Goal: Task Accomplishment & Management: Manage account settings

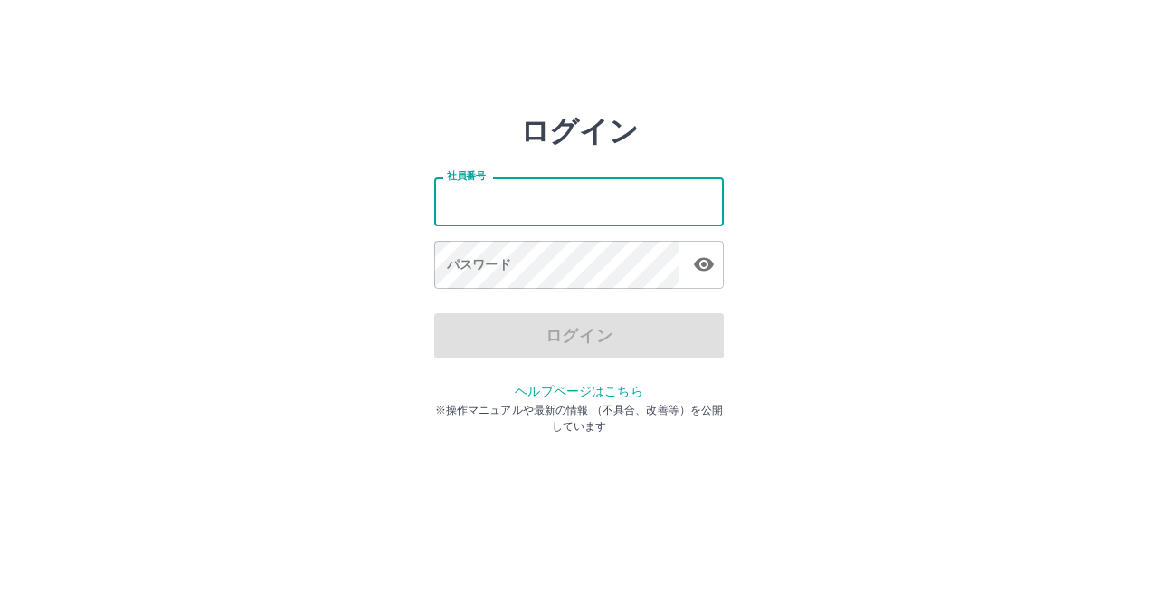
type input "*******"
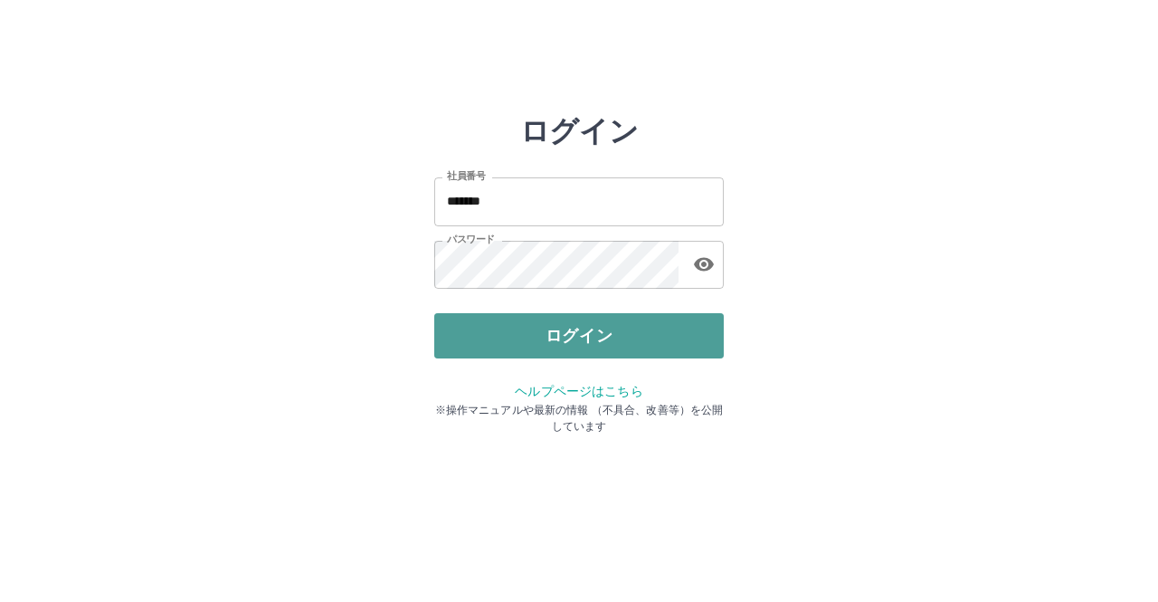
click at [593, 339] on button "ログイン" at bounding box center [579, 335] width 290 height 45
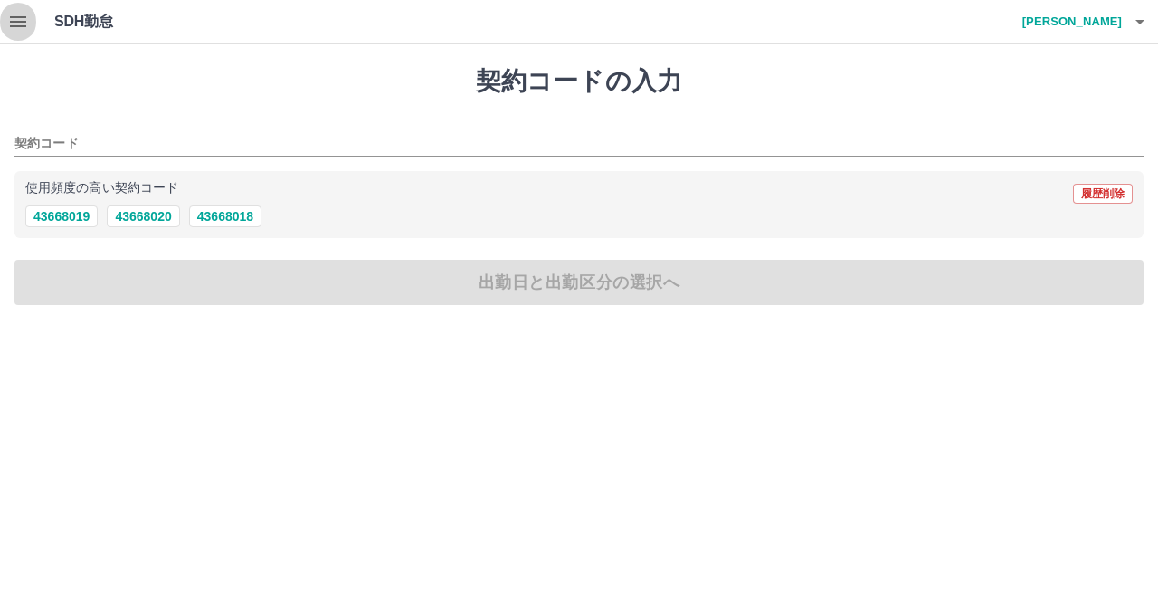
click at [8, 24] on icon "button" at bounding box center [18, 22] width 22 height 22
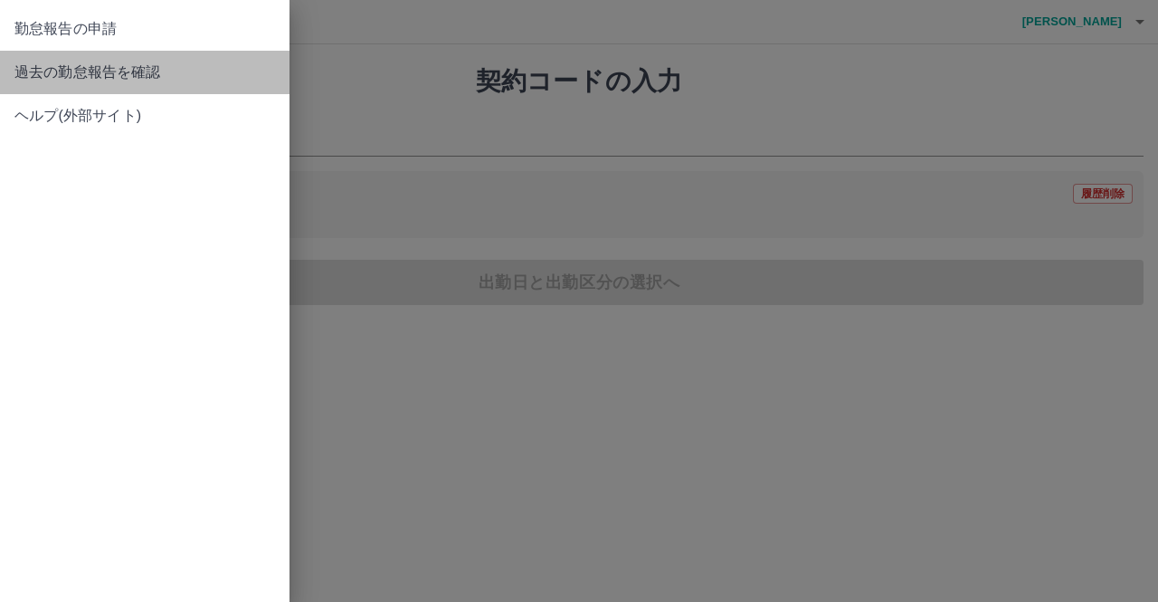
click at [43, 73] on span "過去の勤怠報告を確認" at bounding box center [144, 73] width 261 height 22
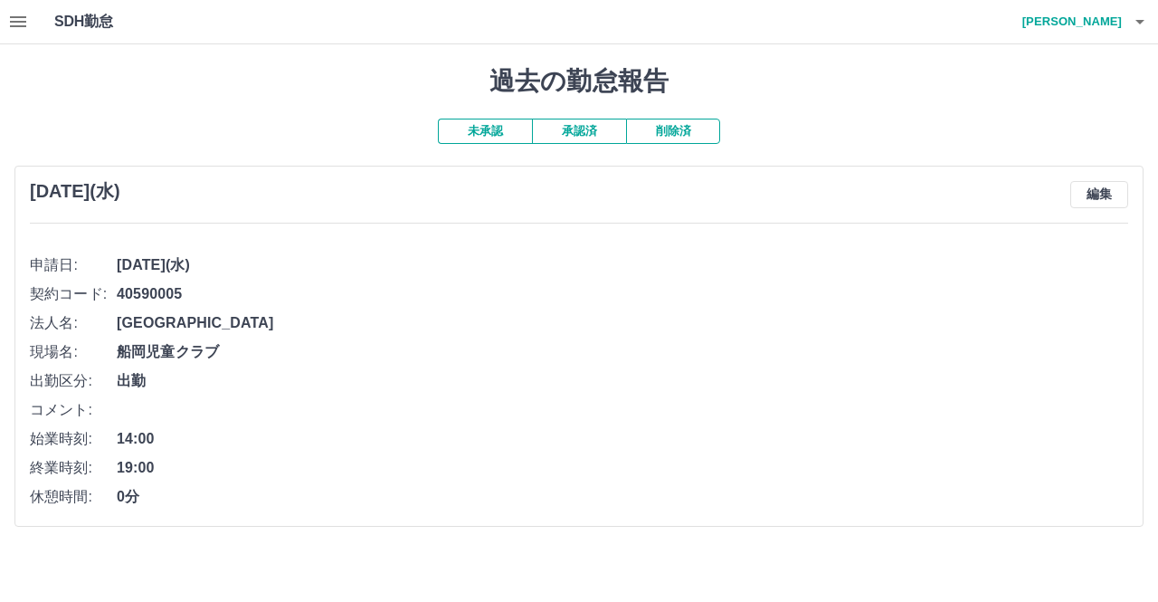
click at [595, 136] on button "承認済" at bounding box center [579, 131] width 94 height 25
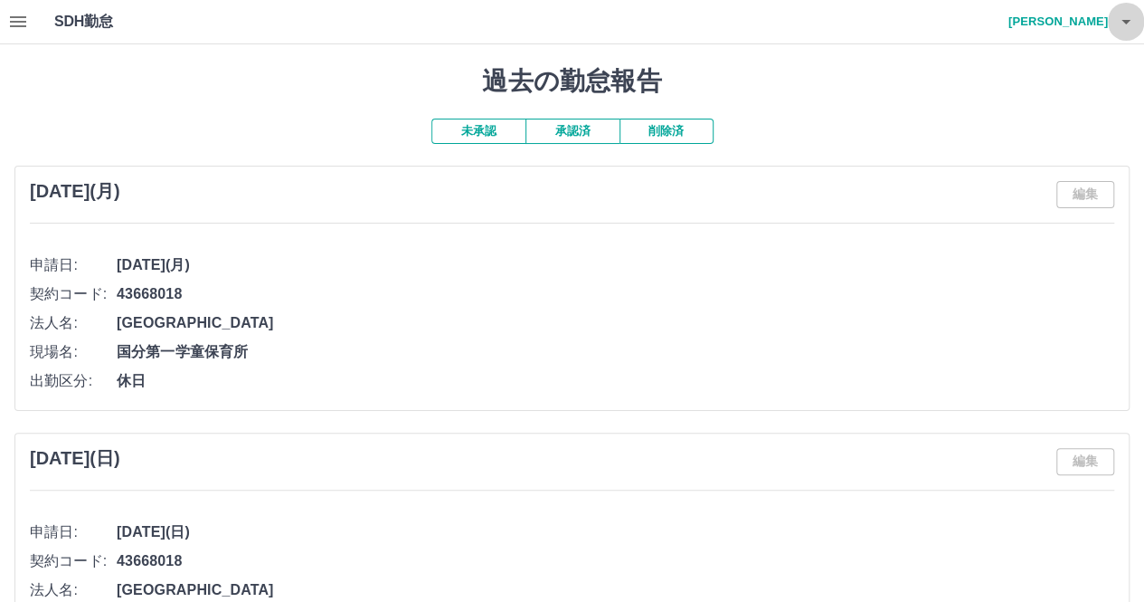
click at [1122, 24] on icon "button" at bounding box center [1126, 22] width 22 height 22
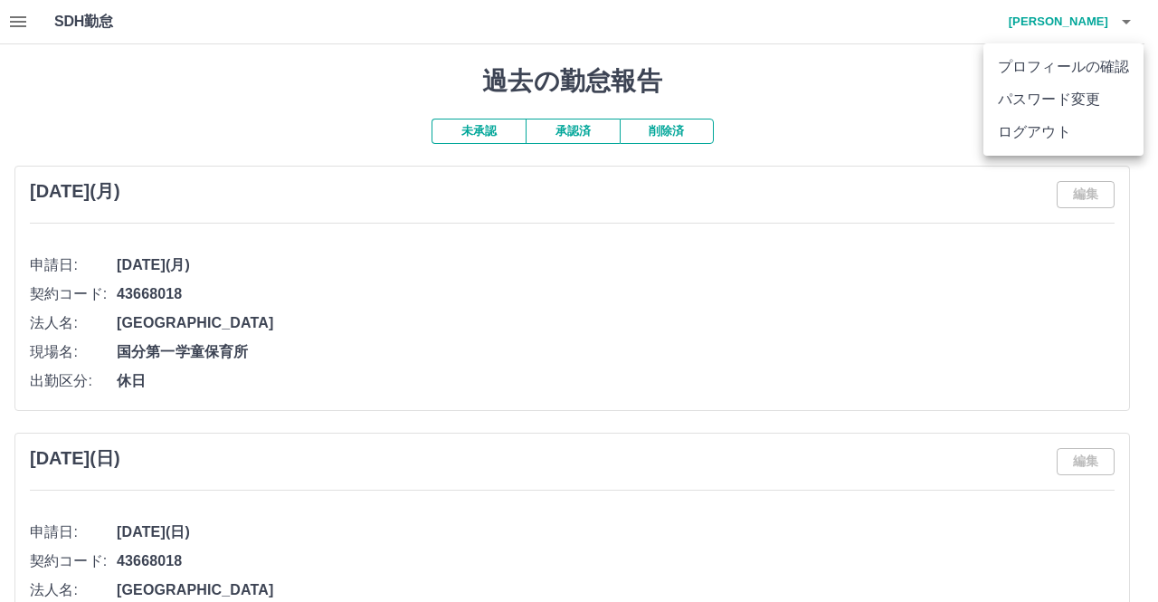
click at [1053, 130] on li "ログアウト" at bounding box center [1063, 132] width 160 height 33
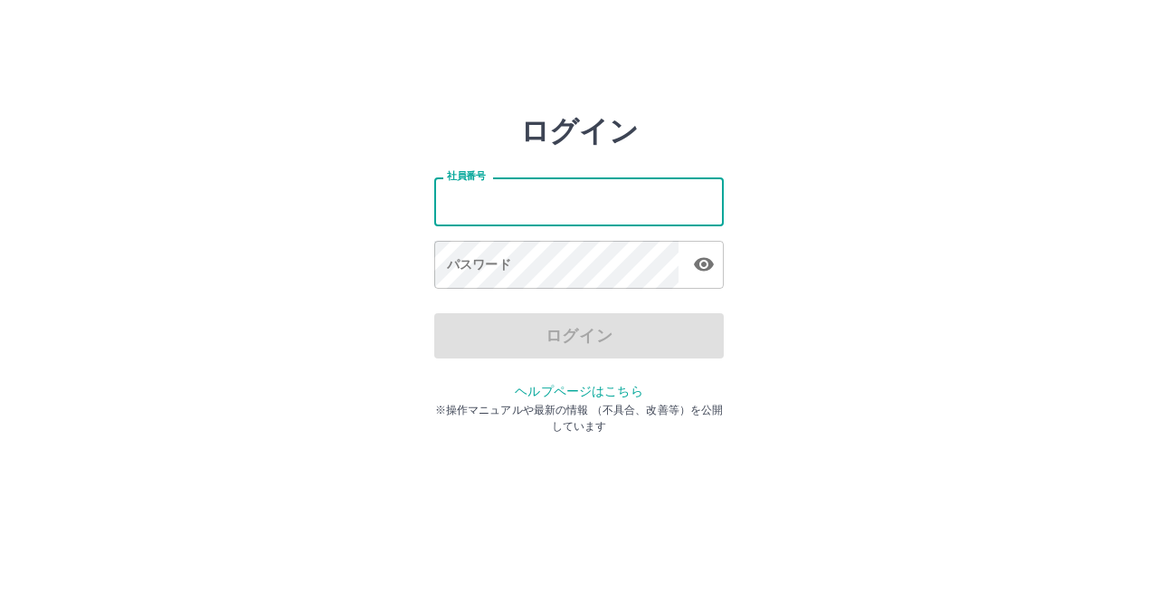
click at [568, 198] on input "社員番号" at bounding box center [579, 201] width 290 height 48
type input "*******"
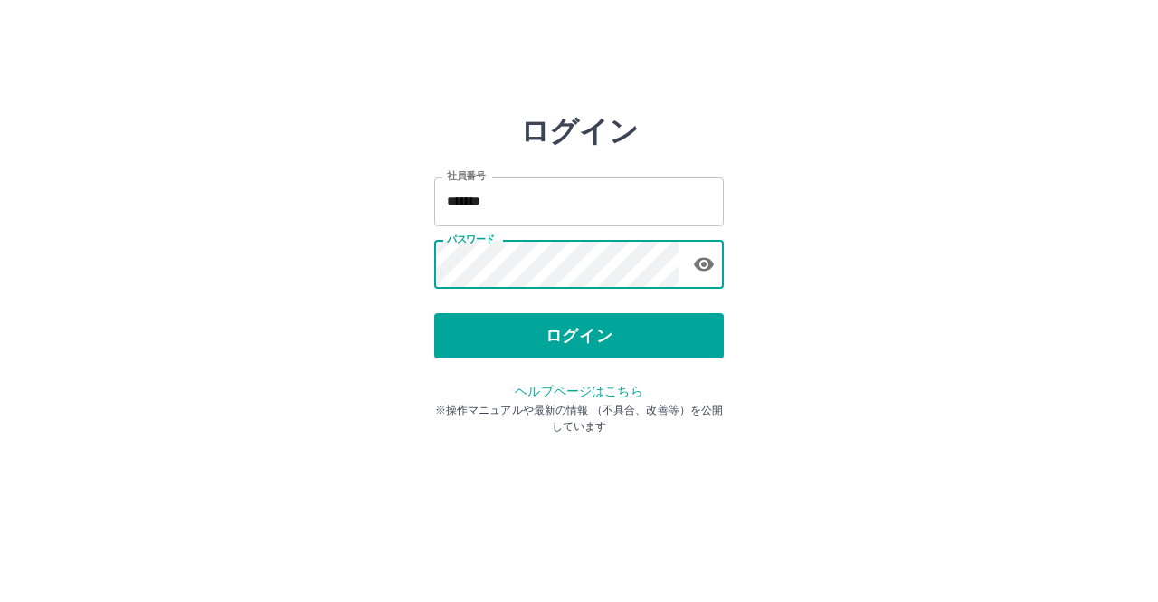
click at [596, 332] on button "ログイン" at bounding box center [579, 335] width 290 height 45
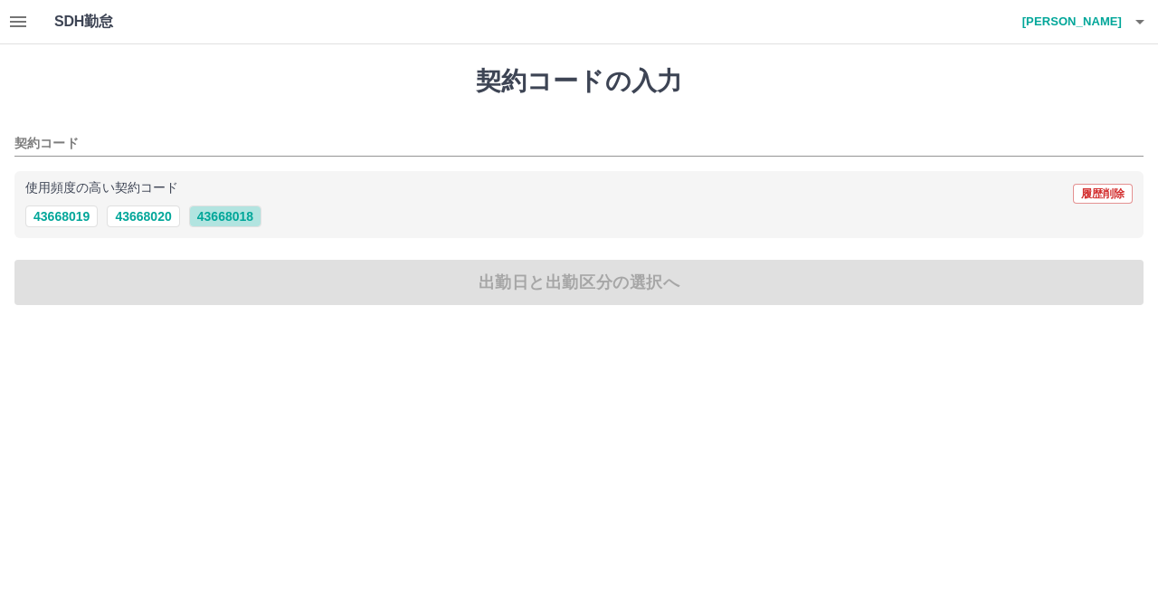
drag, startPoint x: 224, startPoint y: 218, endPoint x: 201, endPoint y: 203, distance: 28.1
click at [225, 216] on button "43668018" at bounding box center [225, 216] width 72 height 22
type input "********"
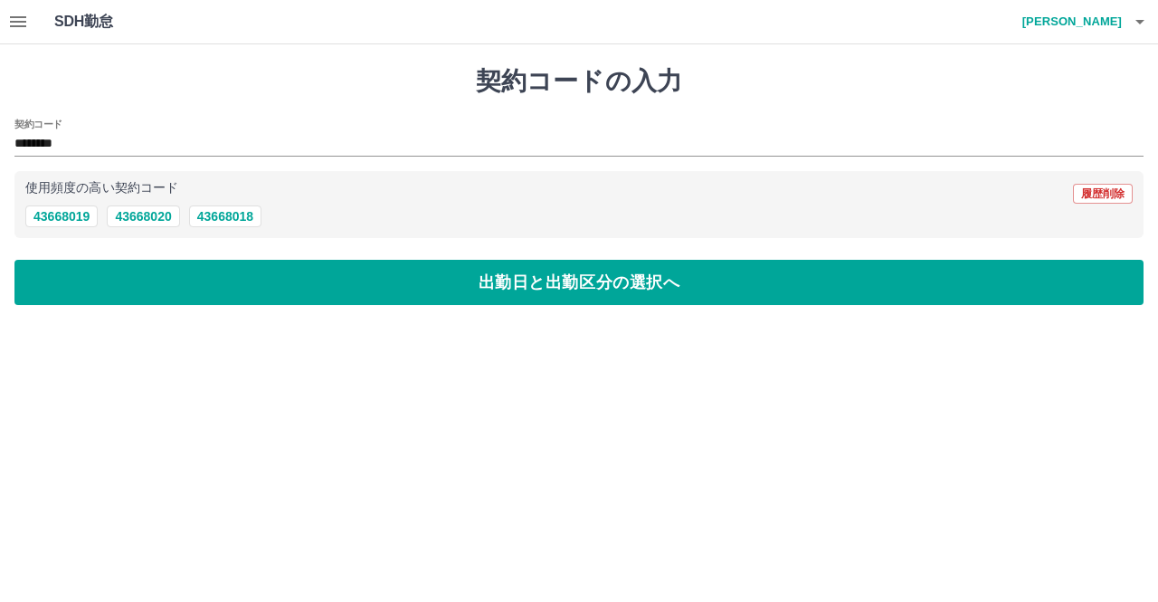
click at [22, 15] on icon "button" at bounding box center [18, 22] width 22 height 22
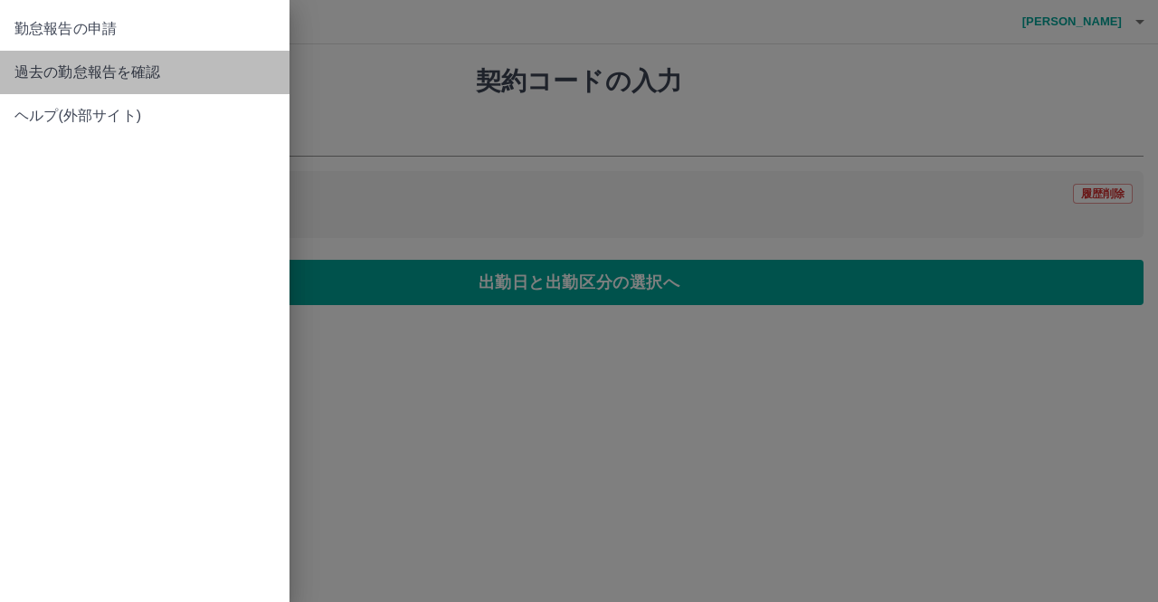
click at [88, 70] on span "過去の勤怠報告を確認" at bounding box center [144, 73] width 261 height 22
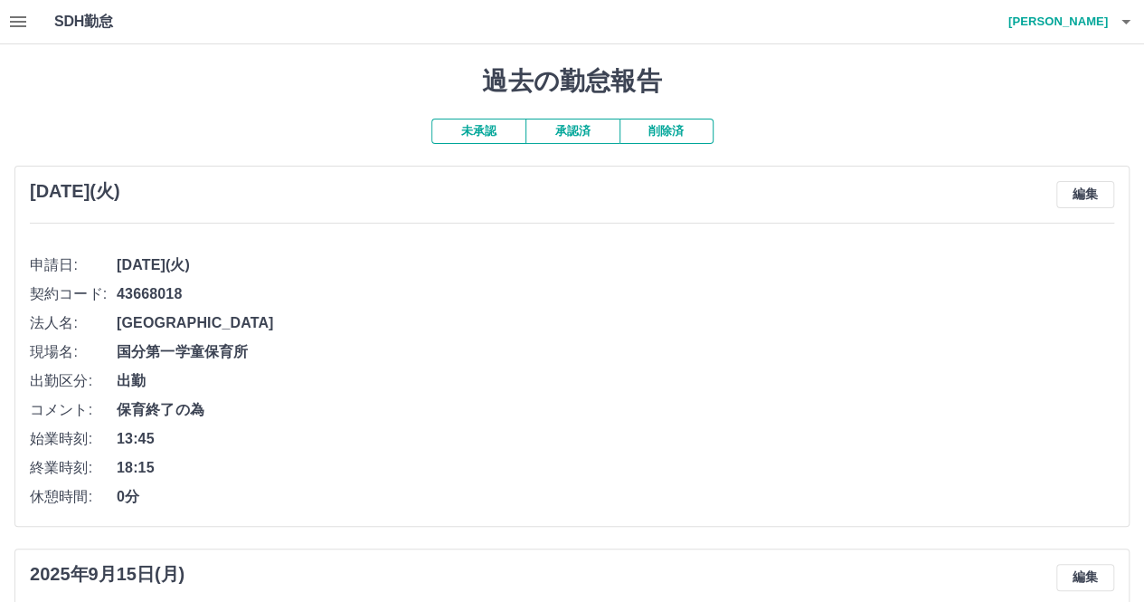
click at [1122, 21] on icon "button" at bounding box center [1126, 22] width 9 height 5
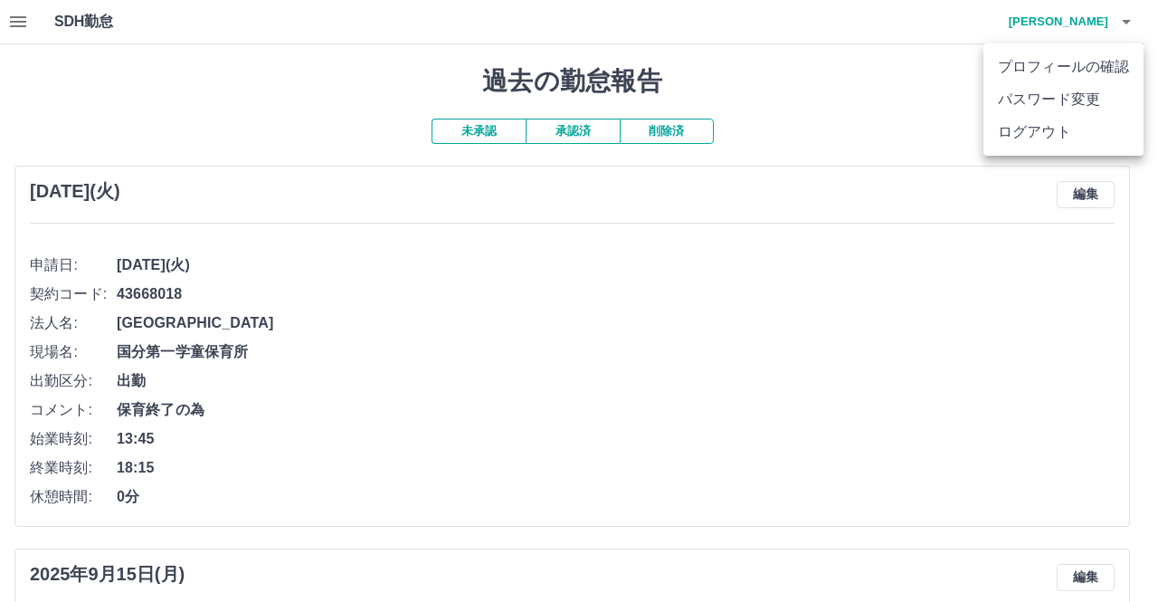
click at [1024, 134] on li "ログアウト" at bounding box center [1063, 132] width 160 height 33
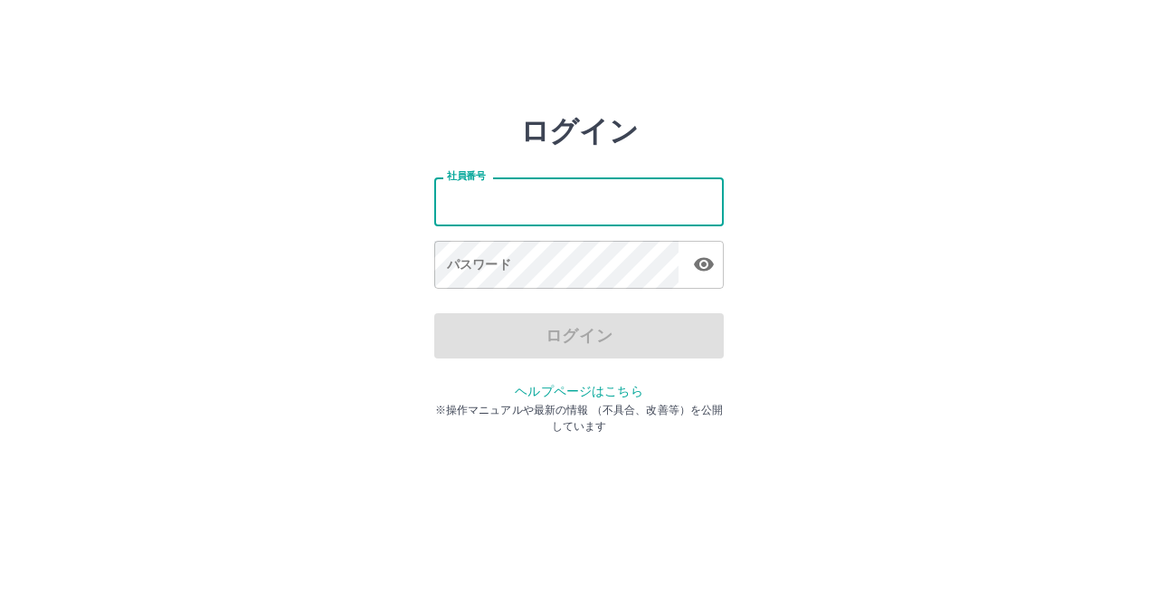
click at [548, 207] on input "社員番号" at bounding box center [579, 201] width 290 height 48
type input "*******"
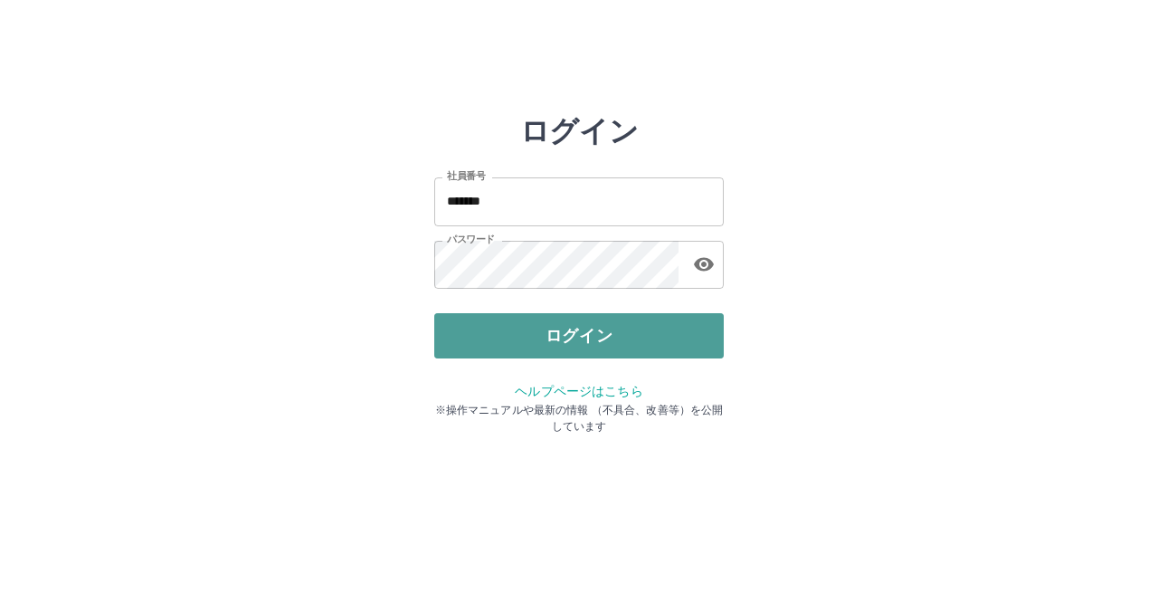
click at [577, 337] on button "ログイン" at bounding box center [579, 335] width 290 height 45
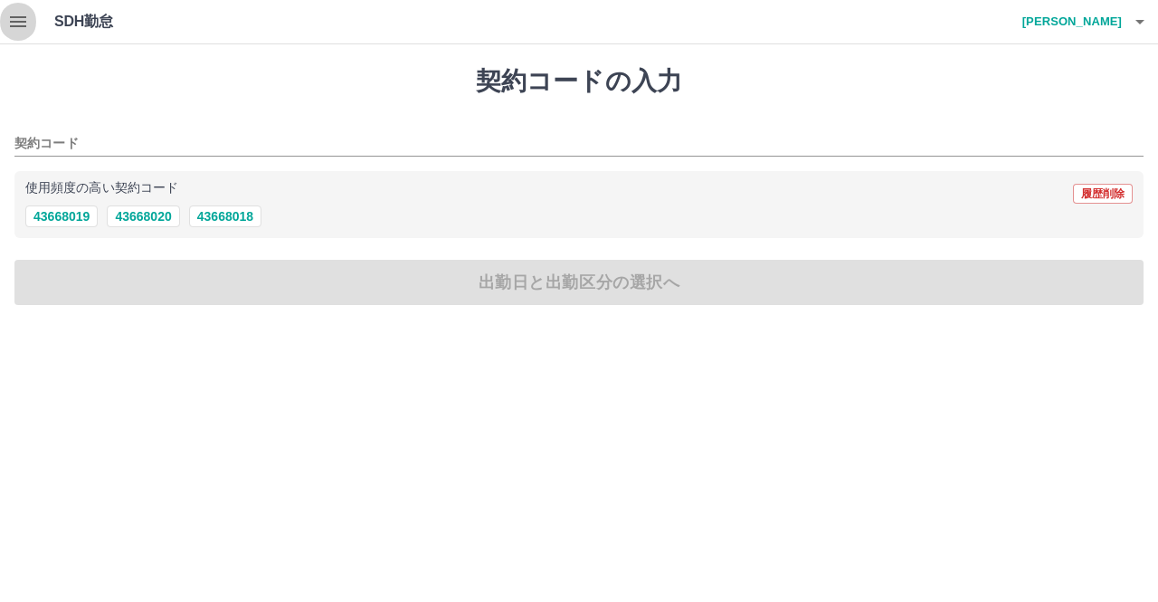
click at [32, 22] on button "button" at bounding box center [18, 21] width 36 height 43
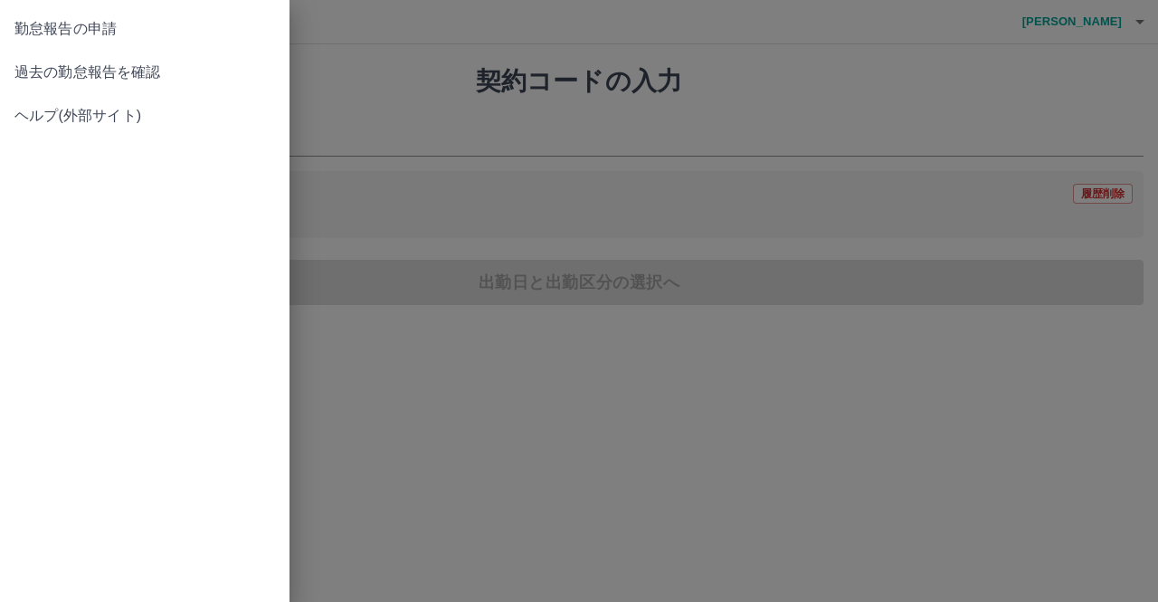
click at [89, 73] on span "過去の勤怠報告を確認" at bounding box center [144, 73] width 261 height 22
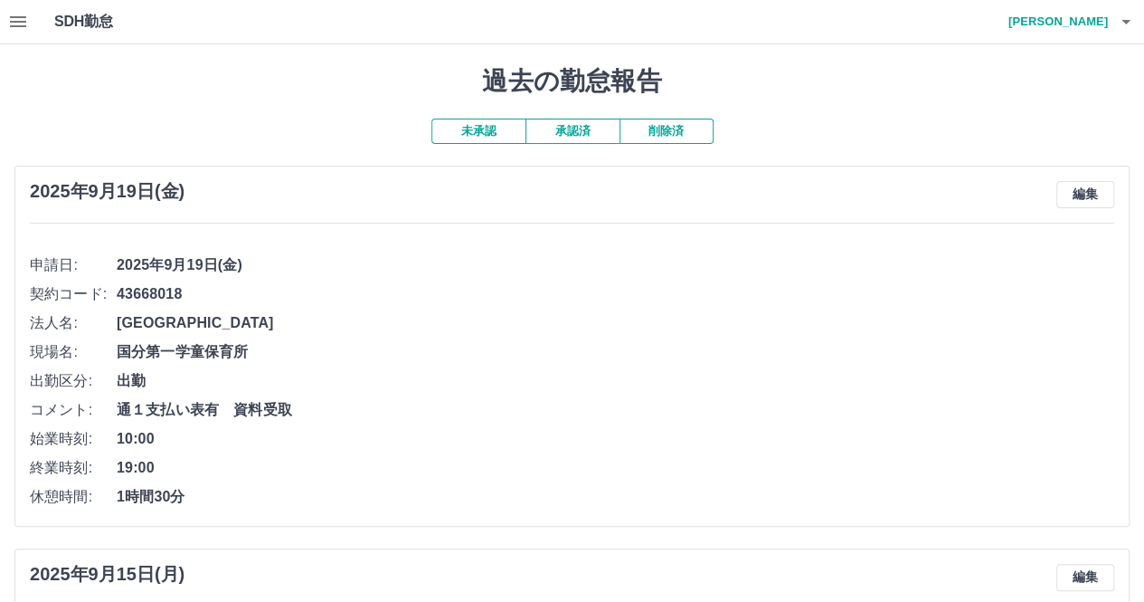
click at [467, 137] on button "未承認" at bounding box center [479, 131] width 94 height 25
click at [487, 129] on button "未承認" at bounding box center [479, 131] width 94 height 25
click at [18, 23] on icon "button" at bounding box center [18, 21] width 16 height 11
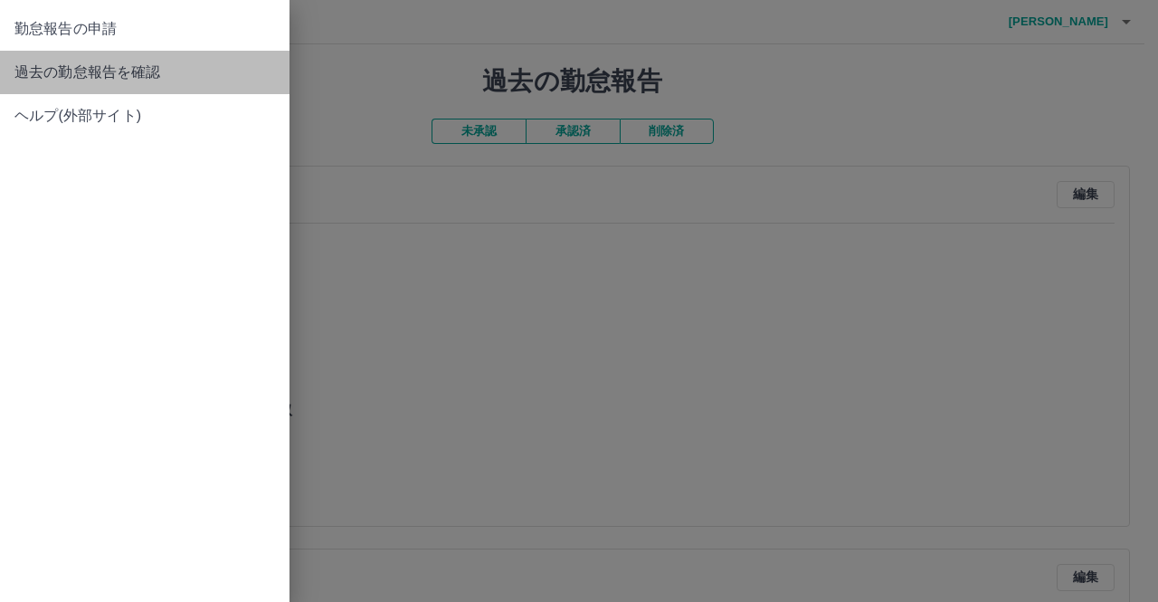
click at [72, 72] on span "過去の勤怠報告を確認" at bounding box center [144, 73] width 261 height 22
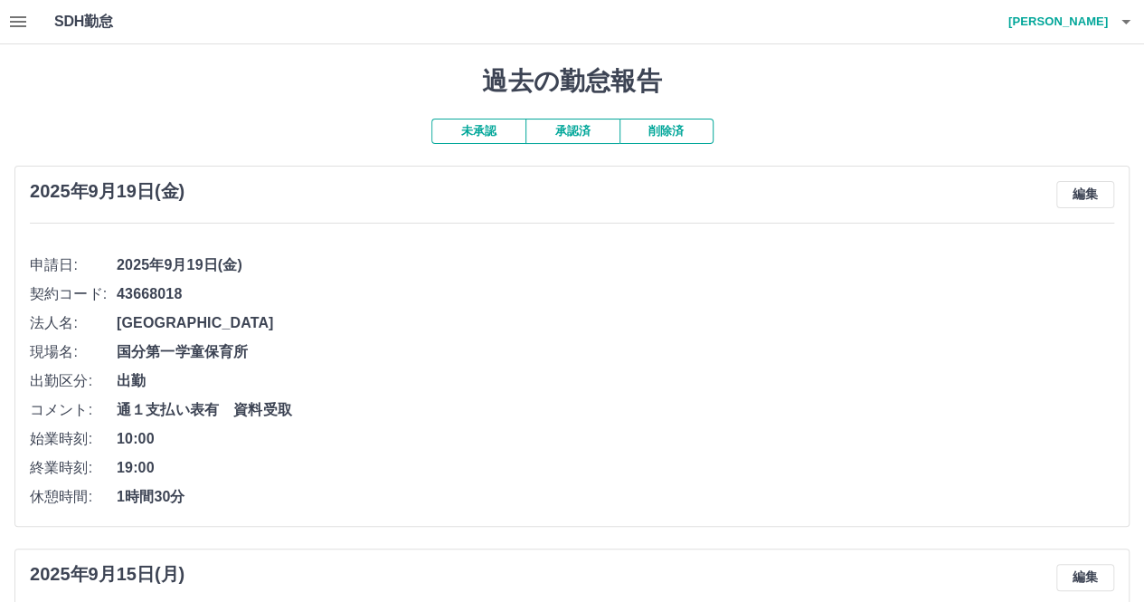
click at [470, 128] on button "未承認" at bounding box center [479, 131] width 94 height 25
click at [581, 131] on button "承認済" at bounding box center [573, 131] width 94 height 25
click at [29, 24] on button "button" at bounding box center [18, 21] width 36 height 43
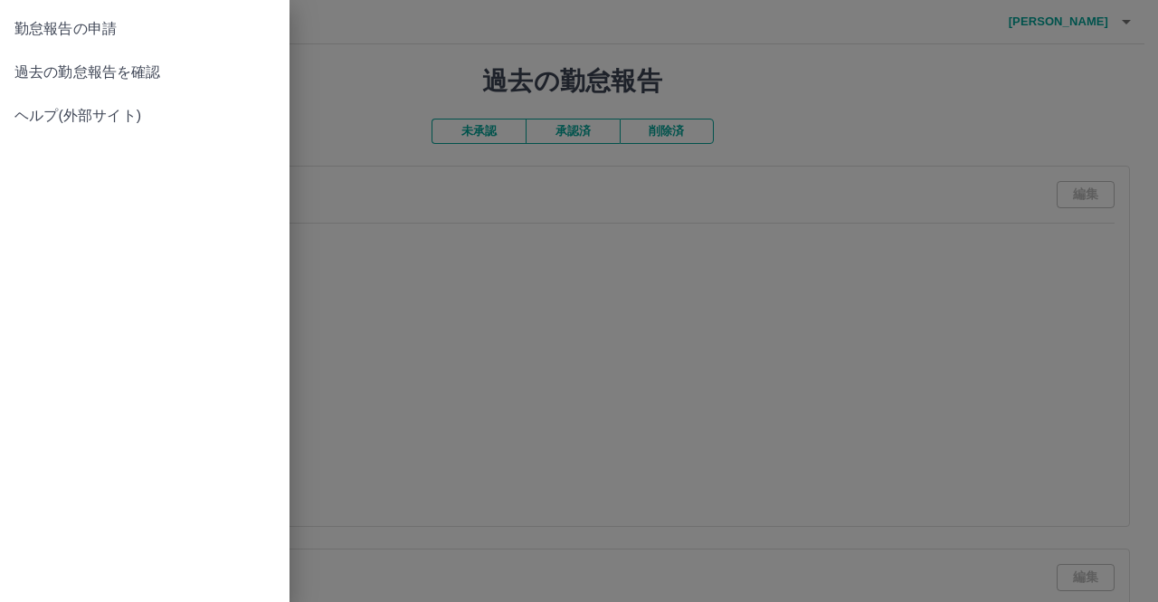
click at [67, 69] on span "過去の勤怠報告を確認" at bounding box center [144, 73] width 261 height 22
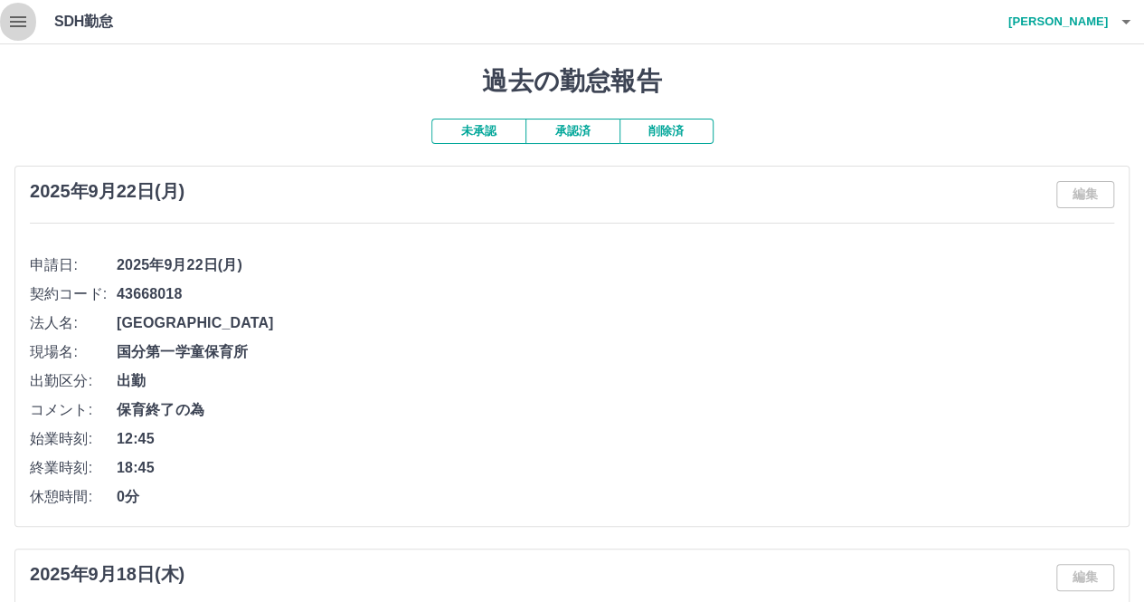
click at [19, 19] on icon "button" at bounding box center [18, 22] width 22 height 22
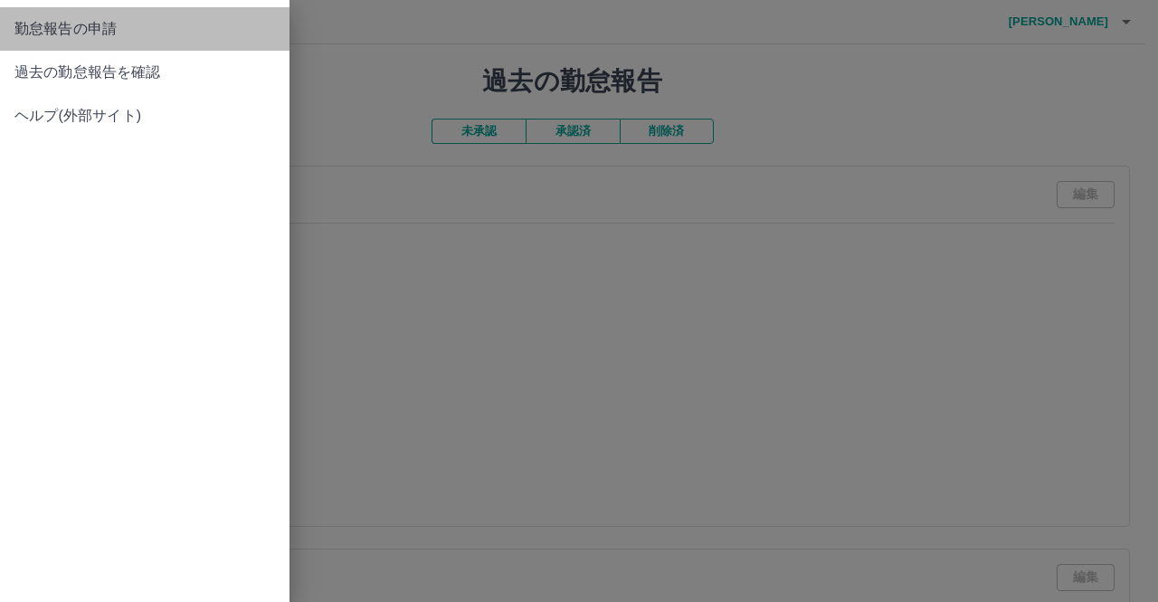
click at [88, 33] on span "勤怠報告の申請" at bounding box center [144, 29] width 261 height 22
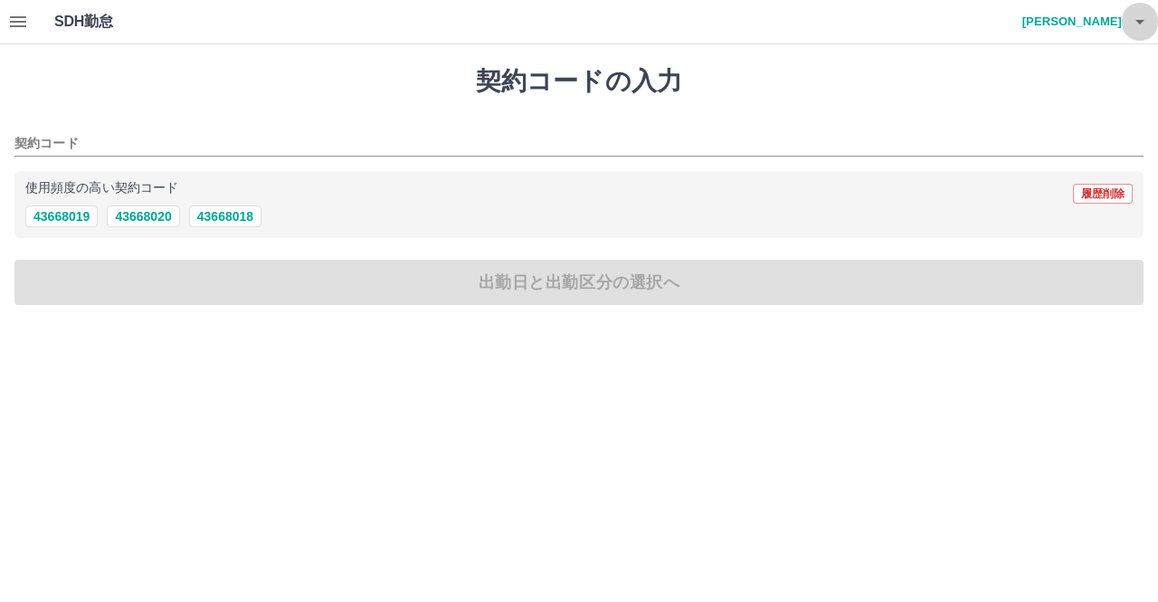
click at [1133, 23] on icon "button" at bounding box center [1140, 22] width 22 height 22
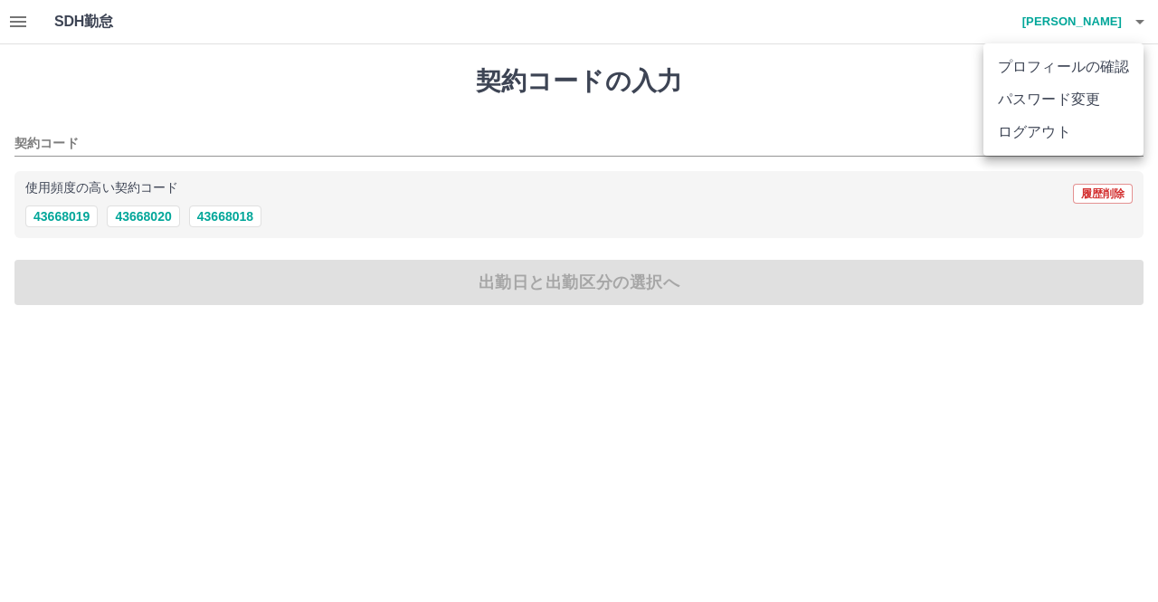
click at [1028, 135] on li "ログアウト" at bounding box center [1063, 132] width 160 height 33
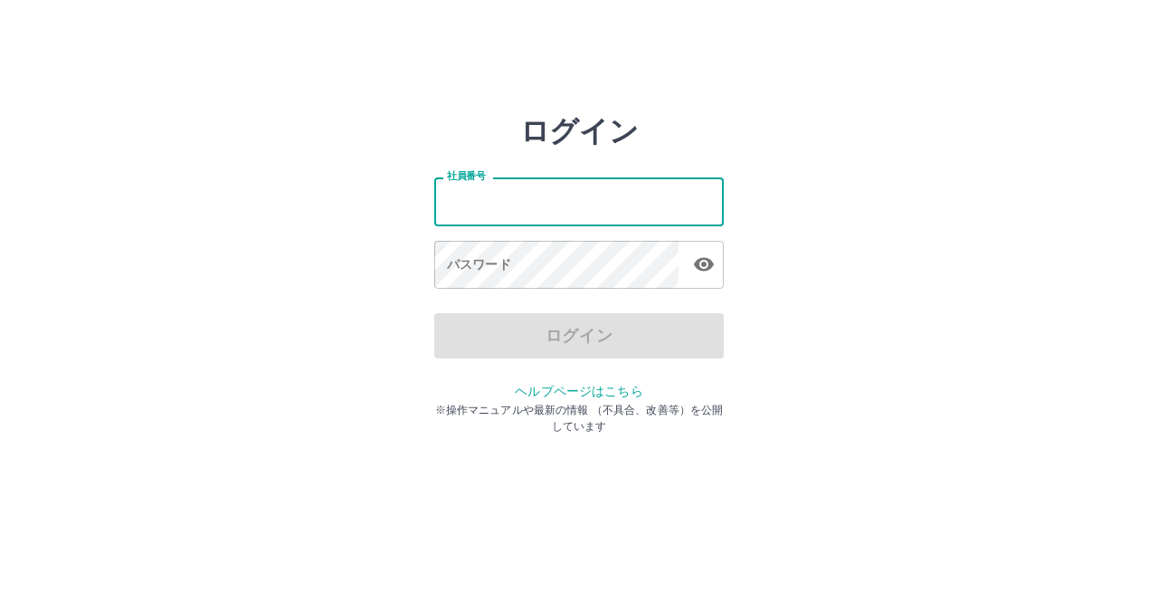
click at [630, 210] on input "社員番号" at bounding box center [579, 201] width 290 height 48
type input "*******"
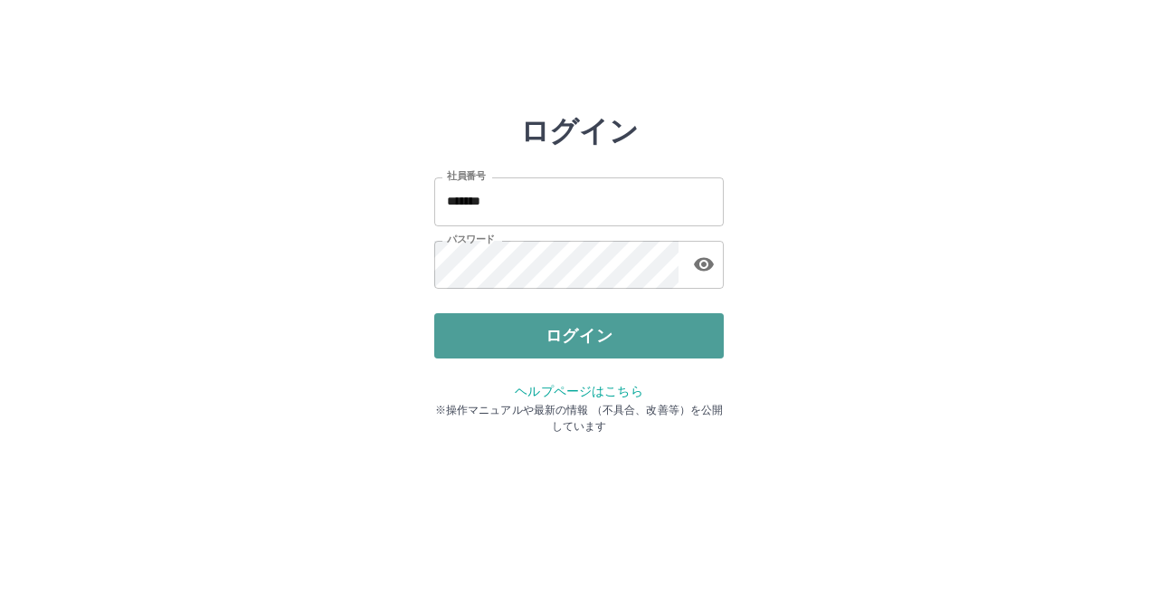
click at [599, 330] on button "ログイン" at bounding box center [579, 335] width 290 height 45
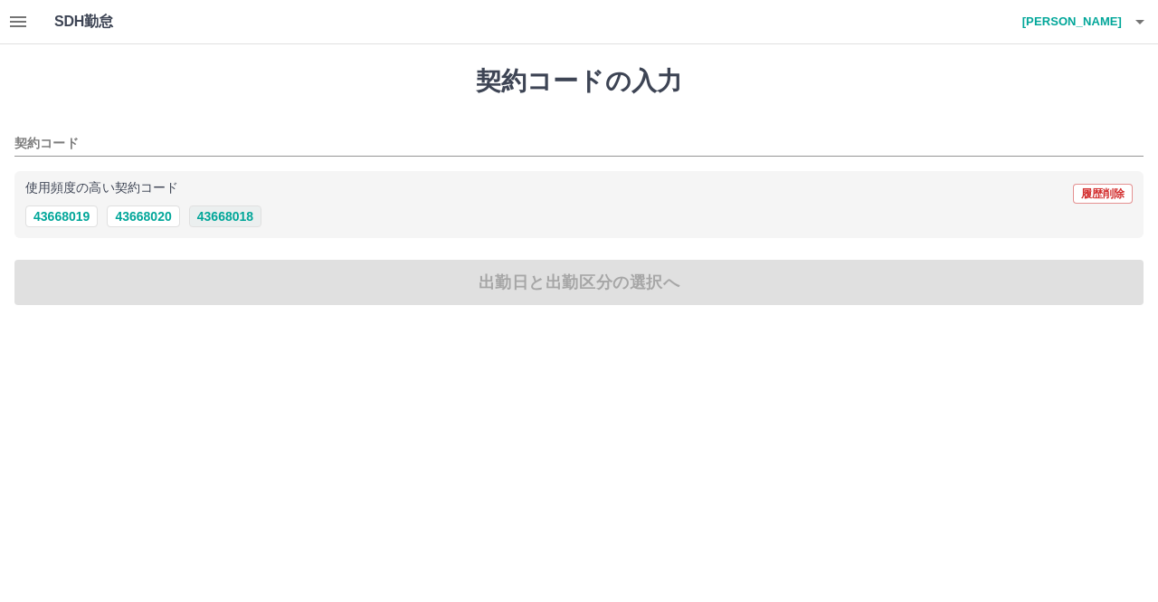
click at [226, 218] on button "43668018" at bounding box center [225, 216] width 72 height 22
type input "********"
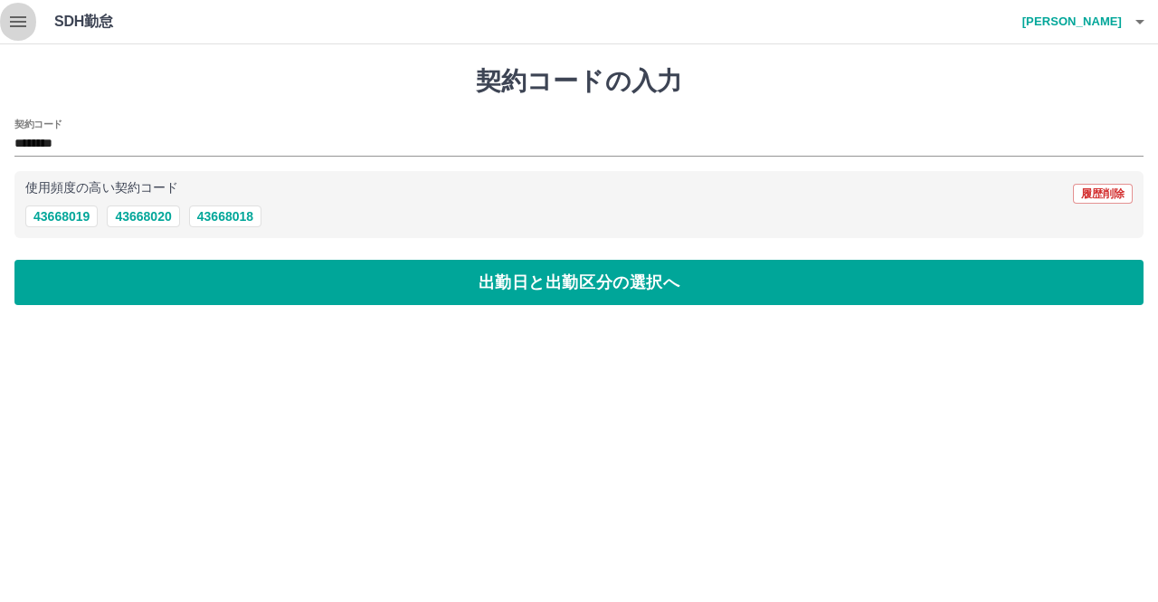
click at [22, 32] on icon "button" at bounding box center [18, 22] width 22 height 22
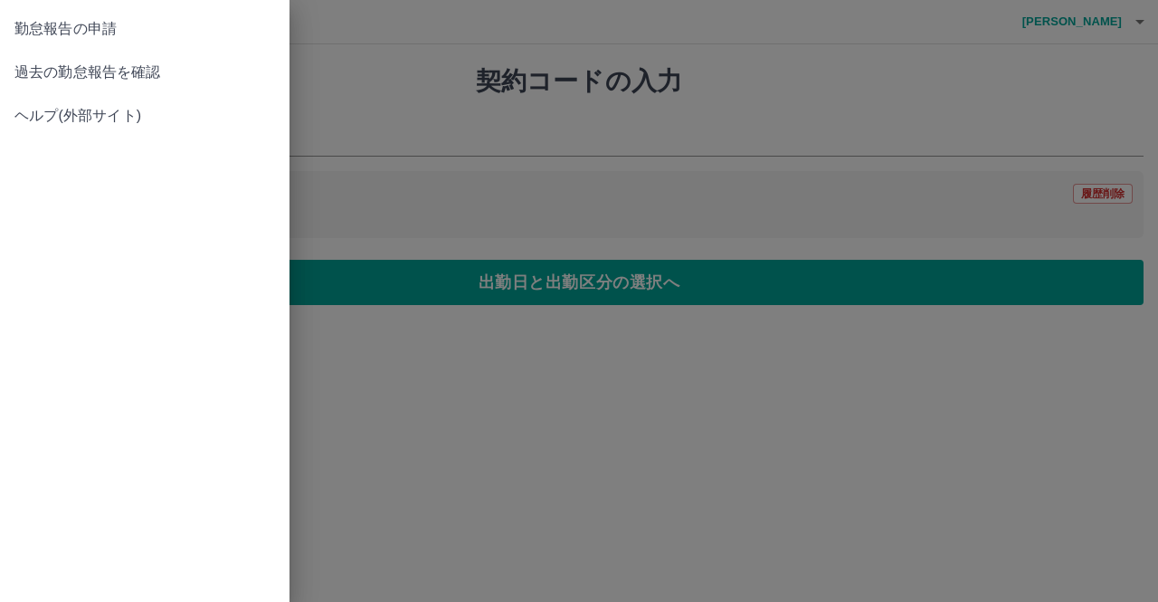
click at [92, 73] on span "過去の勤怠報告を確認" at bounding box center [144, 73] width 261 height 22
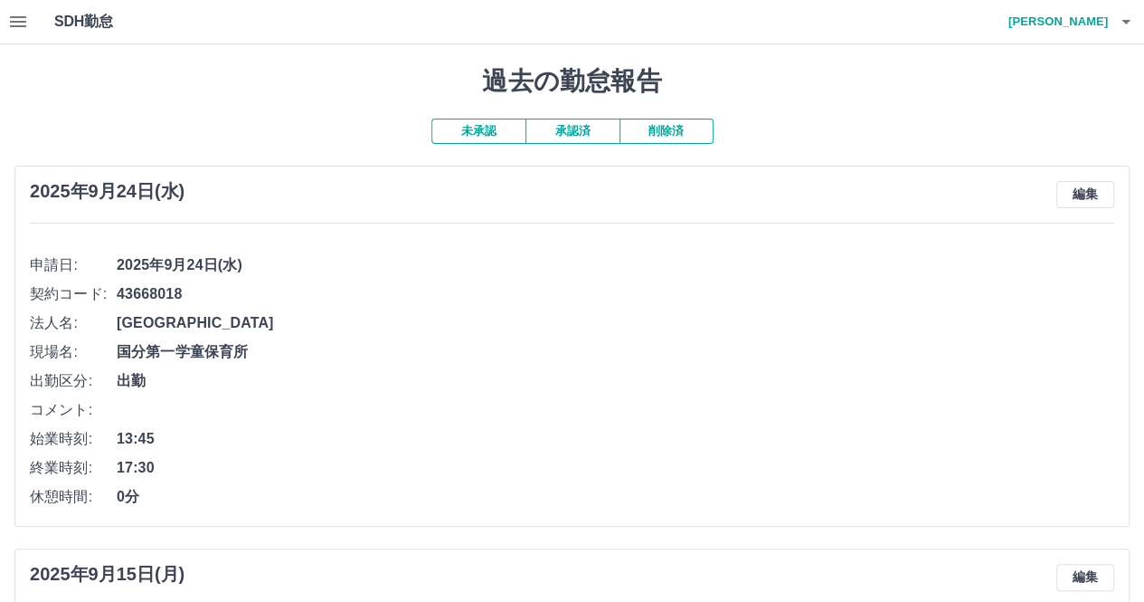
click at [467, 131] on button "未承認" at bounding box center [479, 131] width 94 height 25
click at [570, 129] on button "承認済" at bounding box center [573, 131] width 94 height 25
click at [577, 133] on button "承認済" at bounding box center [573, 131] width 94 height 25
click at [482, 131] on button "未承認" at bounding box center [479, 131] width 94 height 25
click at [1093, 24] on h4 "黒木　麻弥" at bounding box center [1054, 21] width 109 height 43
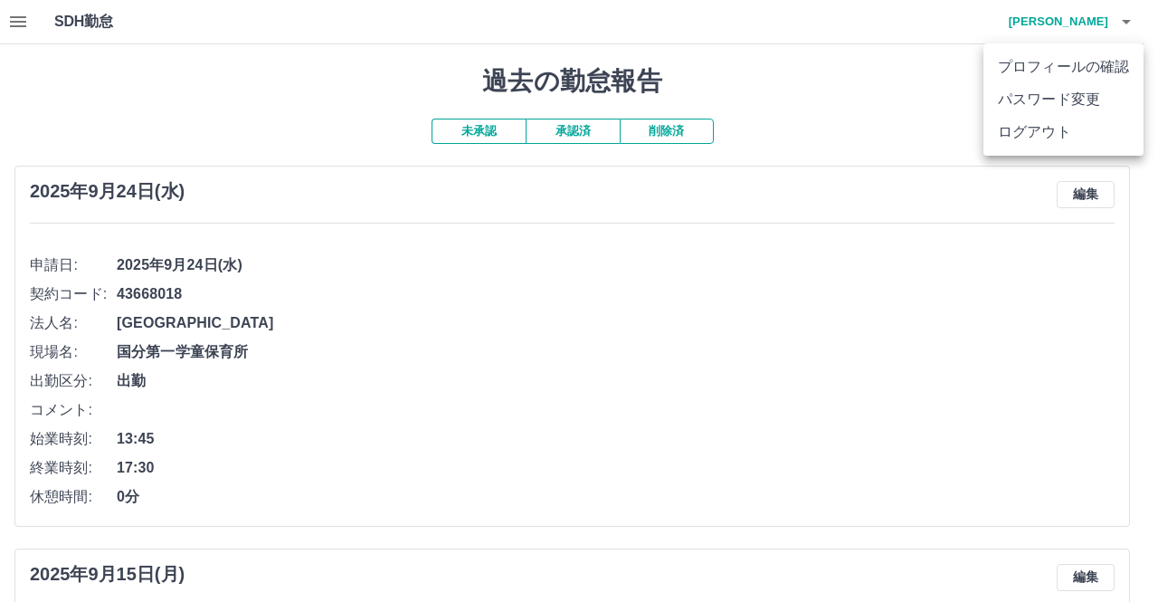
click at [1064, 137] on li "ログアウト" at bounding box center [1063, 132] width 160 height 33
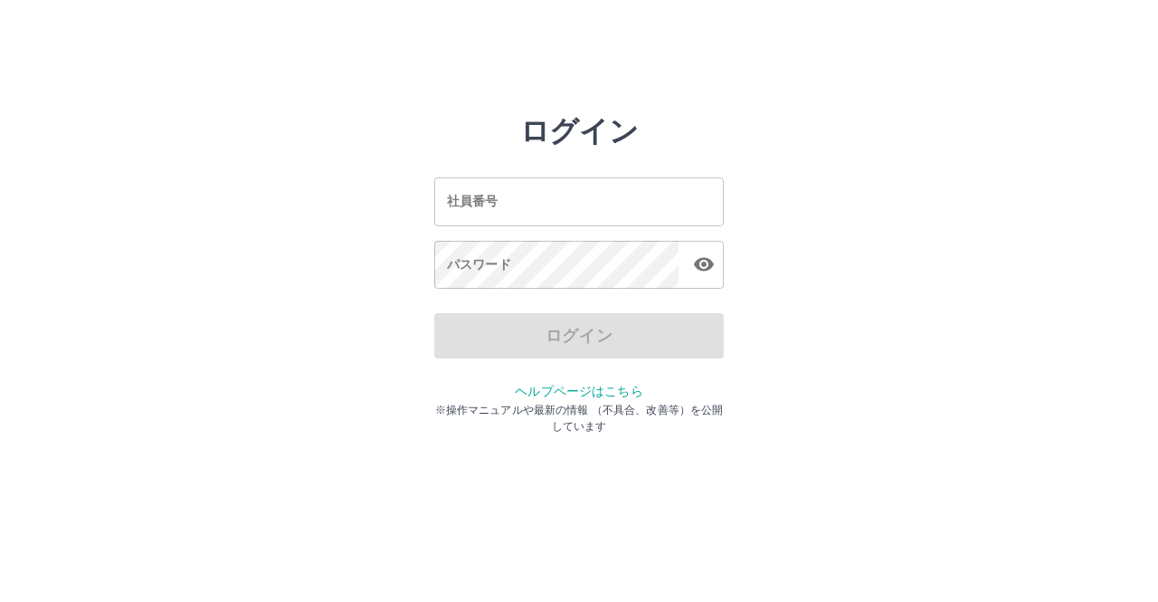
click at [563, 208] on input "社員番号" at bounding box center [579, 201] width 290 height 48
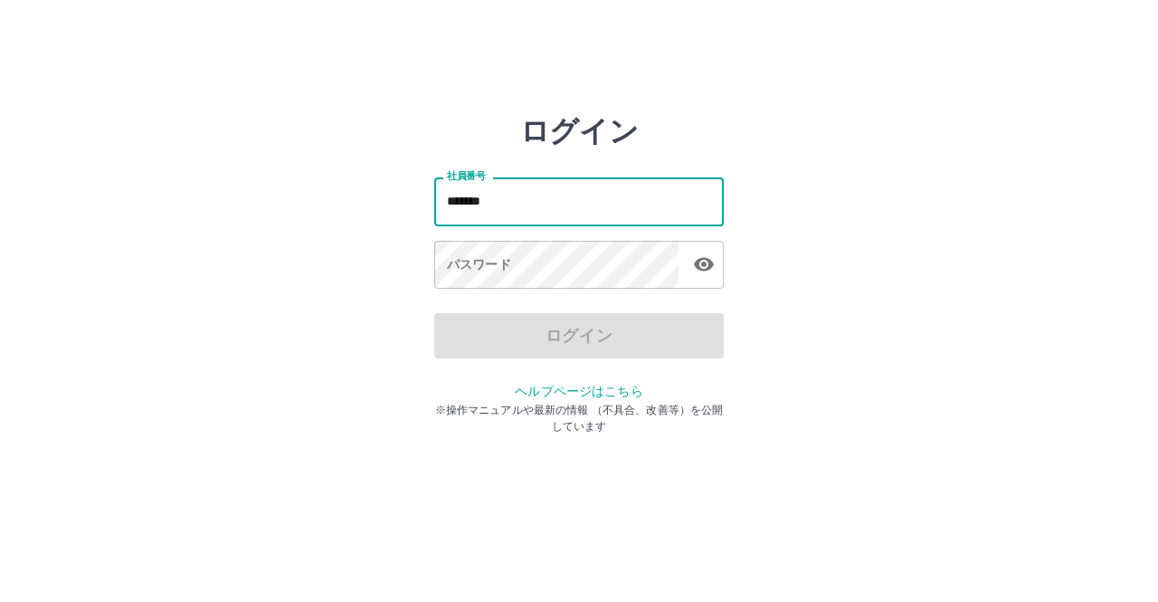
type input "*******"
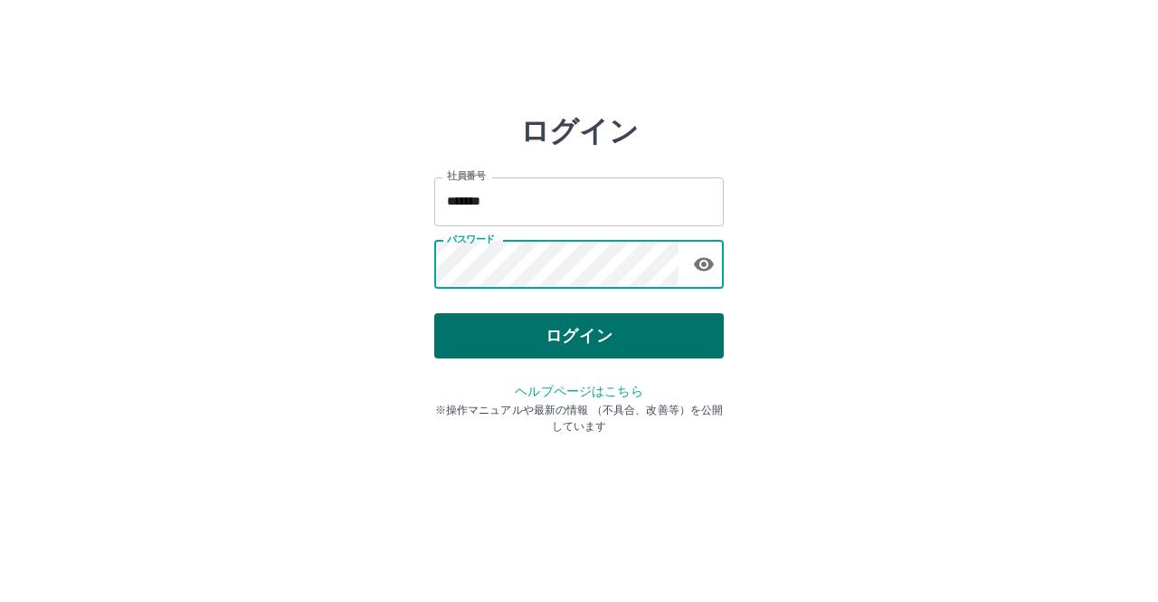
click at [574, 337] on button "ログイン" at bounding box center [579, 335] width 290 height 45
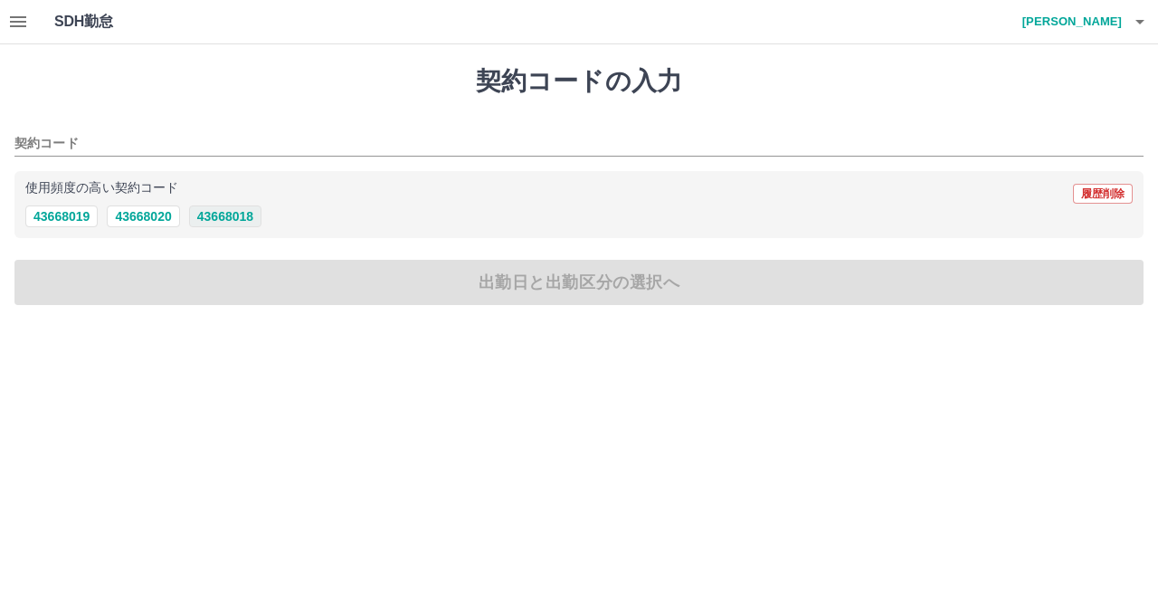
click at [223, 216] on button "43668018" at bounding box center [225, 216] width 72 height 22
type input "********"
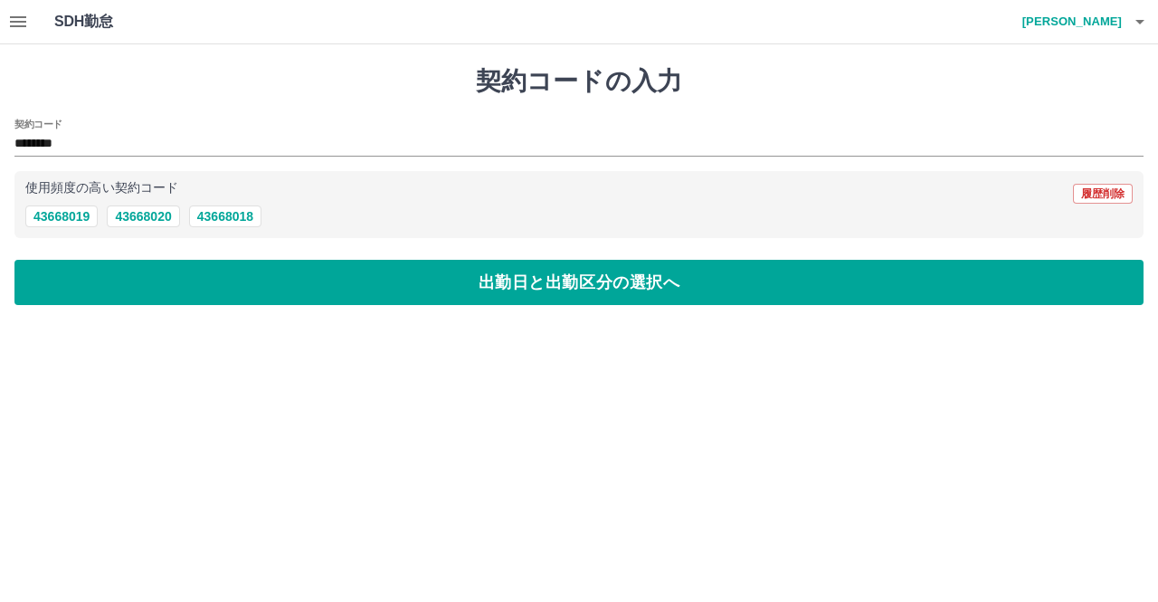
click at [14, 14] on icon "button" at bounding box center [18, 22] width 22 height 22
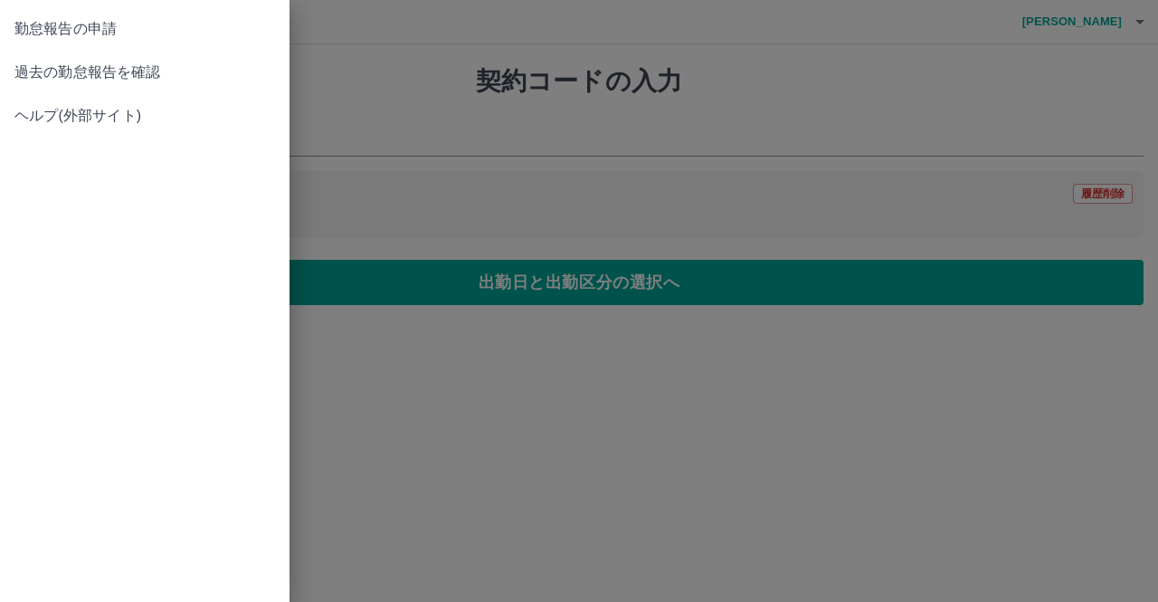
click at [91, 74] on span "過去の勤怠報告を確認" at bounding box center [144, 73] width 261 height 22
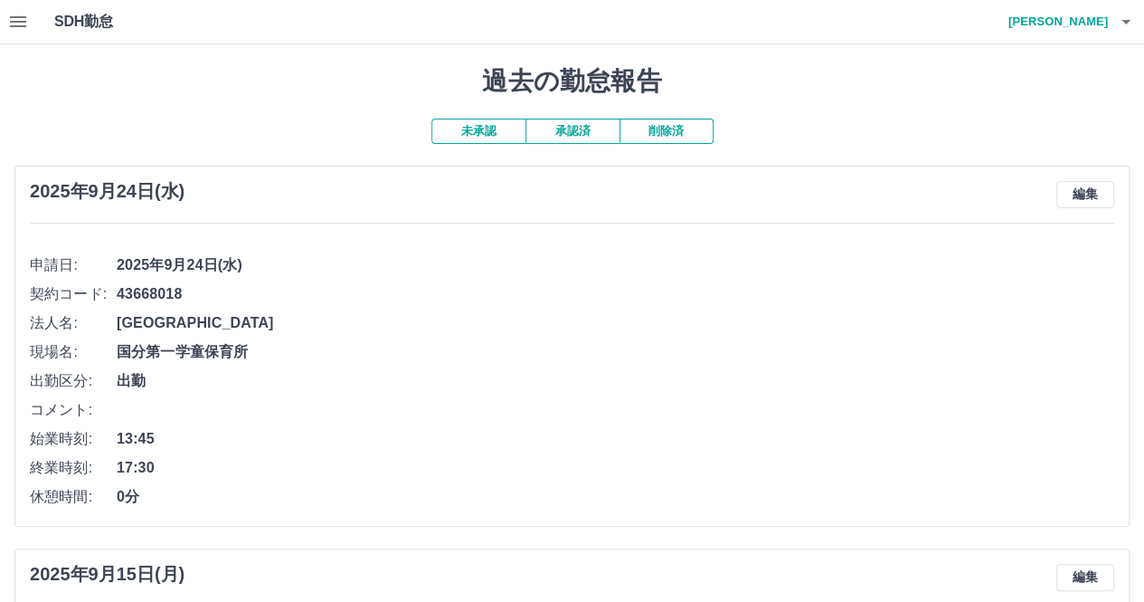
click at [577, 134] on button "承認済" at bounding box center [573, 131] width 94 height 25
click at [1128, 24] on icon "button" at bounding box center [1126, 22] width 22 height 22
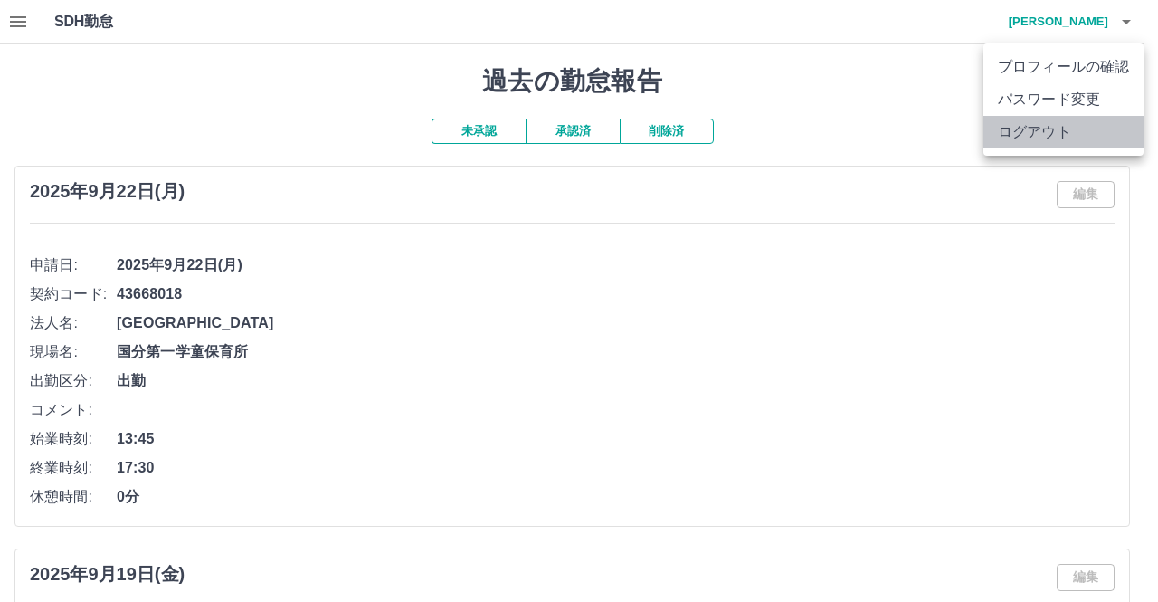
click at [1065, 136] on li "ログアウト" at bounding box center [1063, 132] width 160 height 33
